Goal: Information Seeking & Learning: Learn about a topic

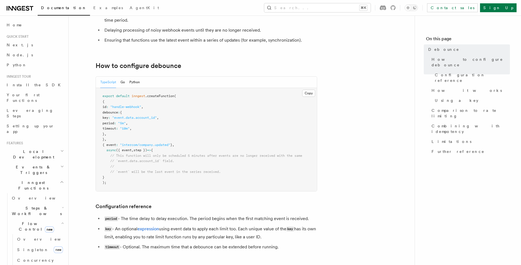
scroll to position [68, 0]
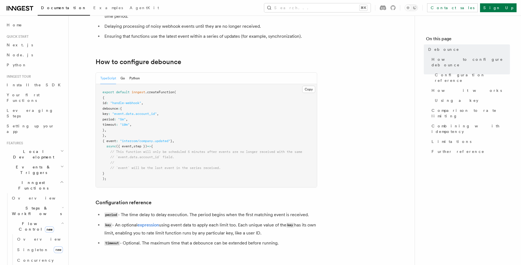
click at [108, 113] on span "key" at bounding box center [106, 114] width 6 height 4
drag, startPoint x: 115, startPoint y: 113, endPoint x: 199, endPoint y: 113, distance: 84.0
click at [199, 113] on pre "export default inngest .createFunction ( { id : "handle-webhook" , debounce : {…" at bounding box center [206, 135] width 221 height 103
copy code "key : "event.data.account_id" ,"
click at [195, 135] on pre "export default inngest .createFunction ( { id : "handle-webhook" , debounce : {…" at bounding box center [206, 135] width 221 height 103
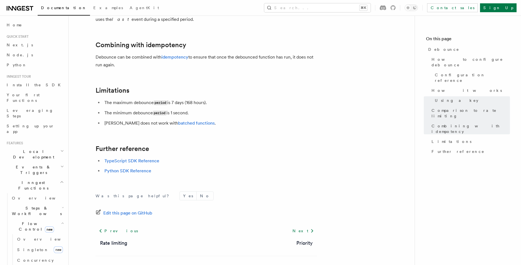
scroll to position [590, 0]
click at [143, 162] on link "TypeScript SDK Reference" at bounding box center [132, 159] width 55 height 5
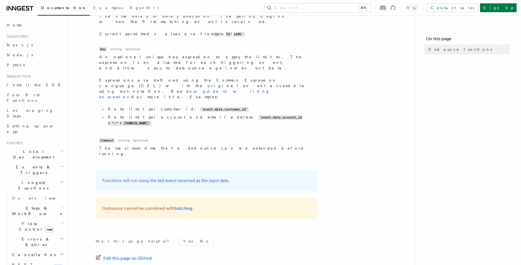
scroll to position [228, 0]
click at [179, 205] on link "batching" at bounding box center [184, 207] width 18 height 5
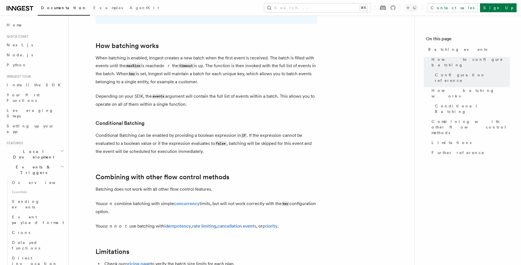
scroll to position [556, 0]
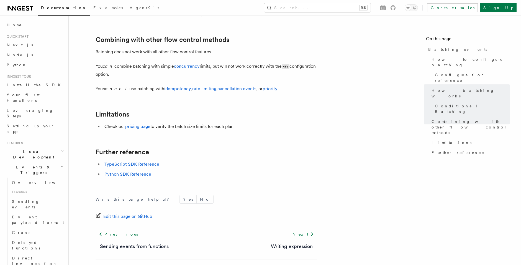
scroll to position [616, 0]
